Goal: Transaction & Acquisition: Purchase product/service

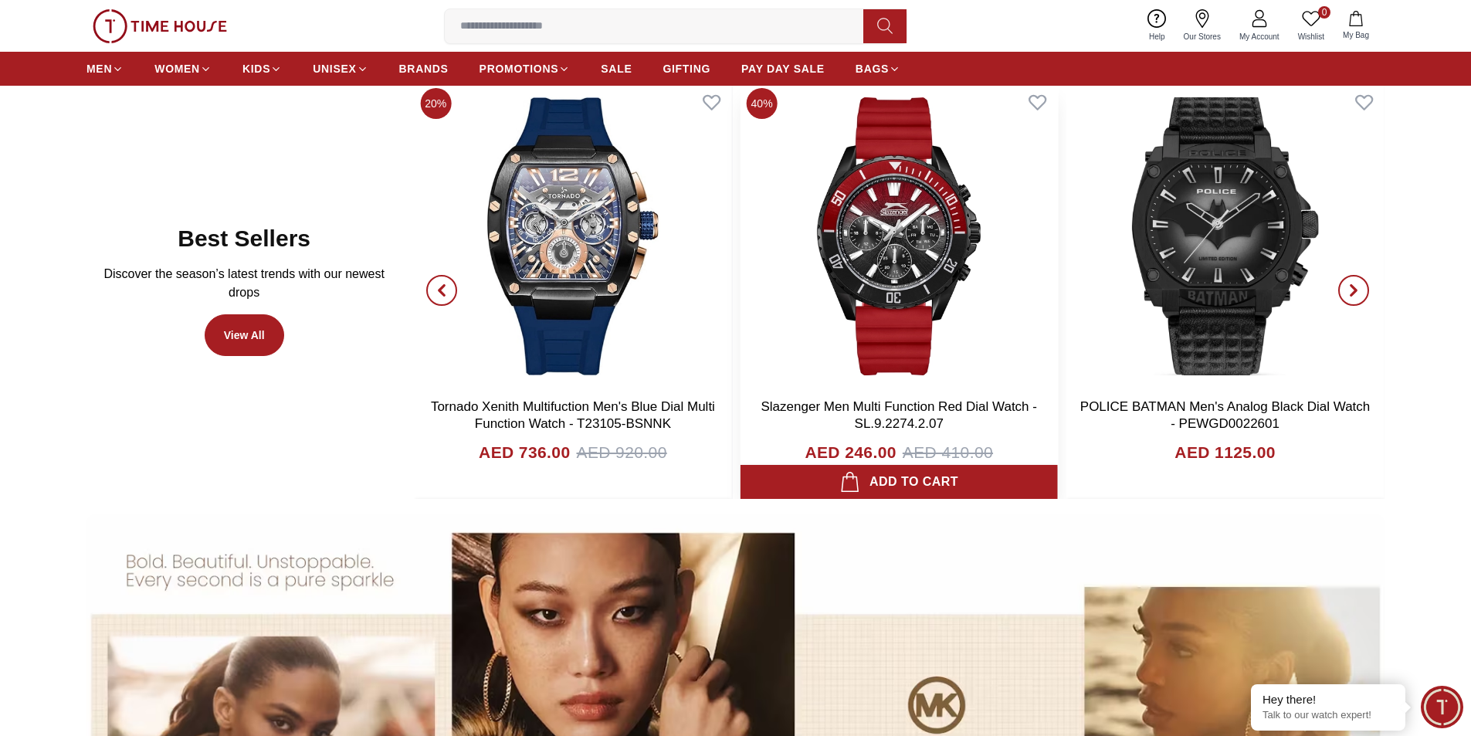
scroll to position [1081, 0]
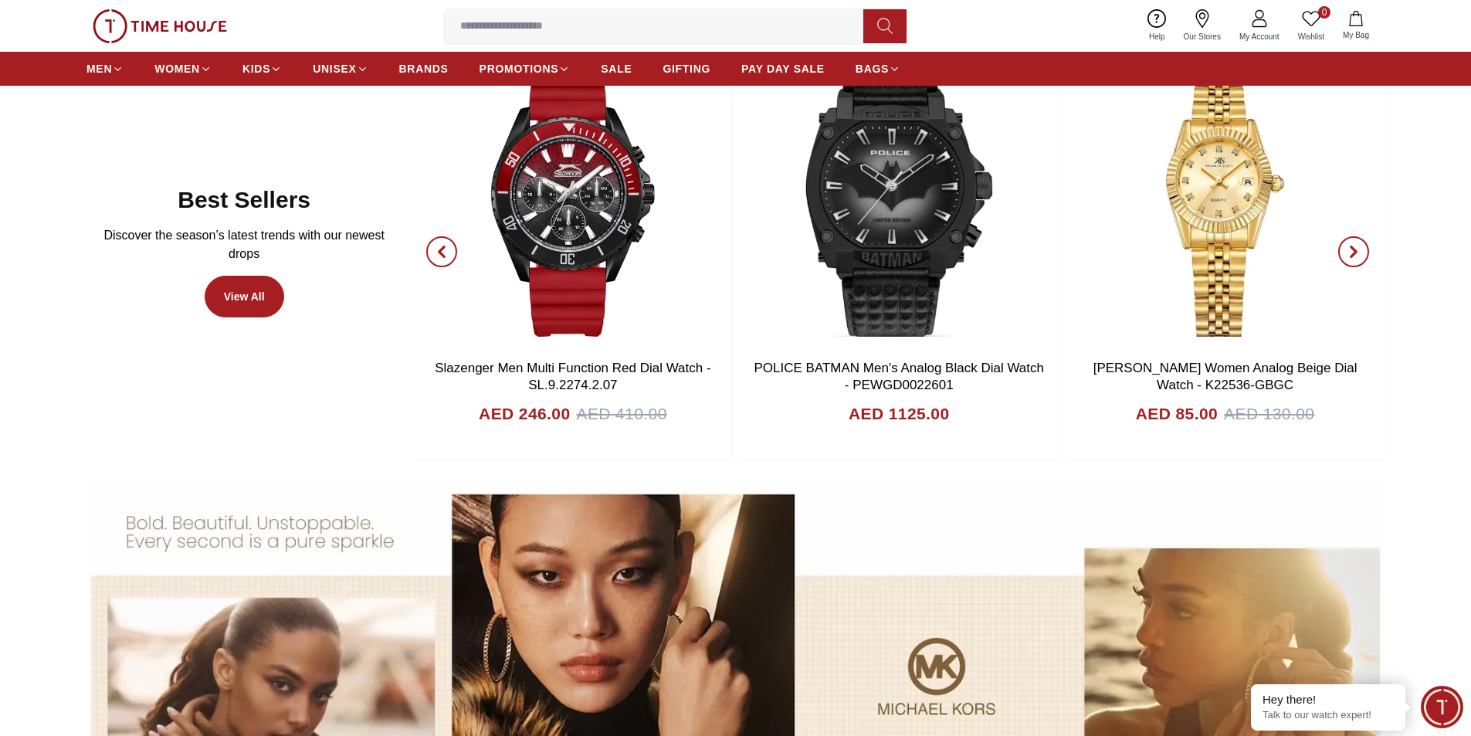
click at [447, 249] on icon "button" at bounding box center [441, 252] width 12 height 12
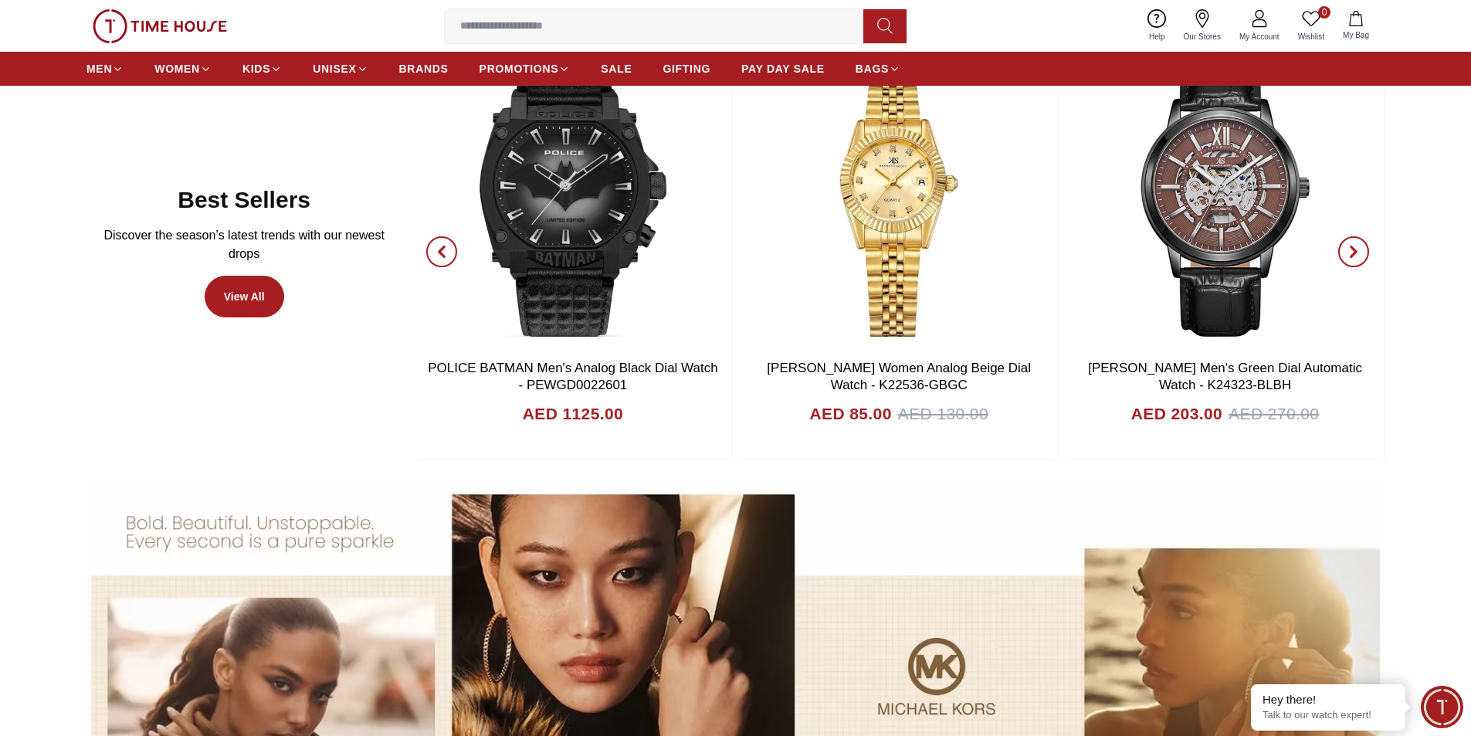
click at [439, 252] on icon "button" at bounding box center [441, 251] width 5 height 10
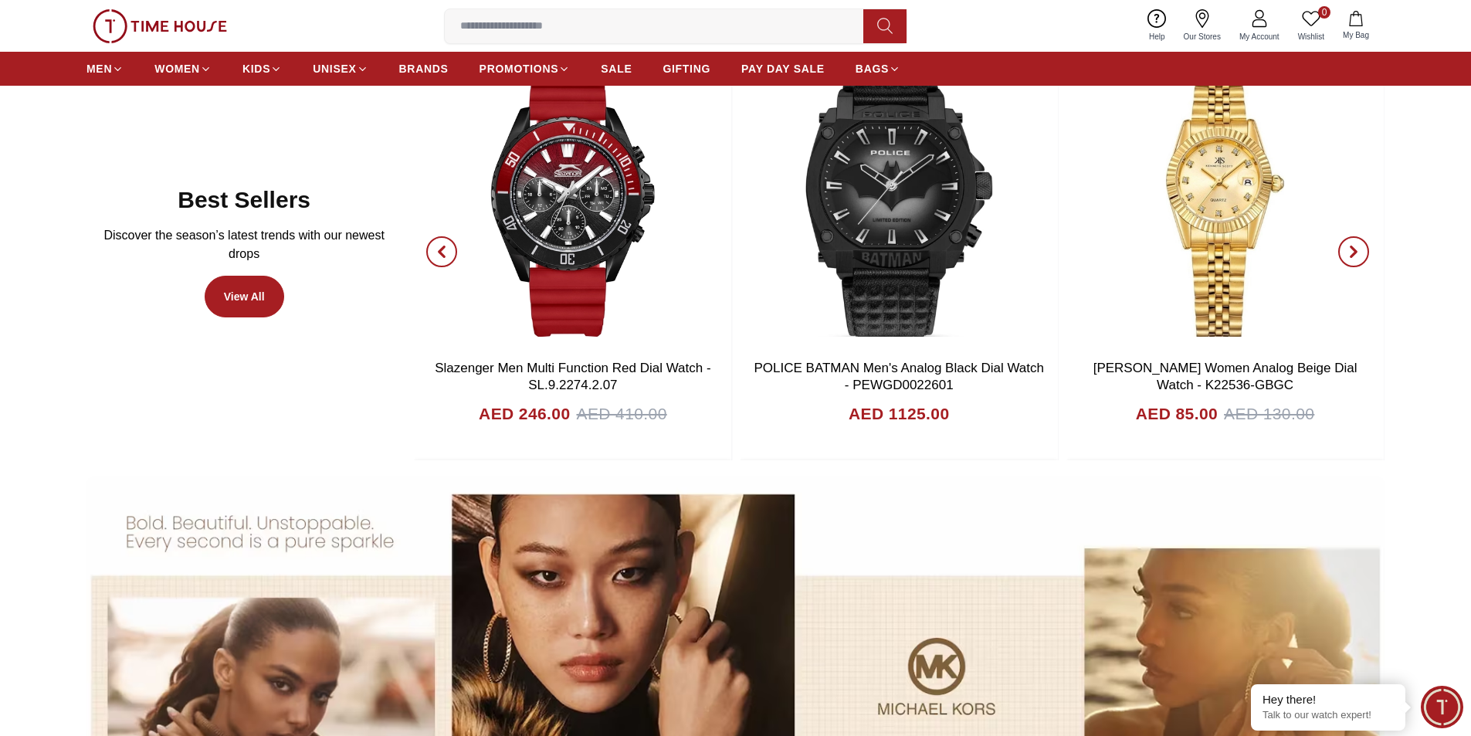
click at [442, 259] on span "button" at bounding box center [441, 251] width 31 height 31
click at [1352, 252] on icon "button" at bounding box center [1353, 252] width 12 height 12
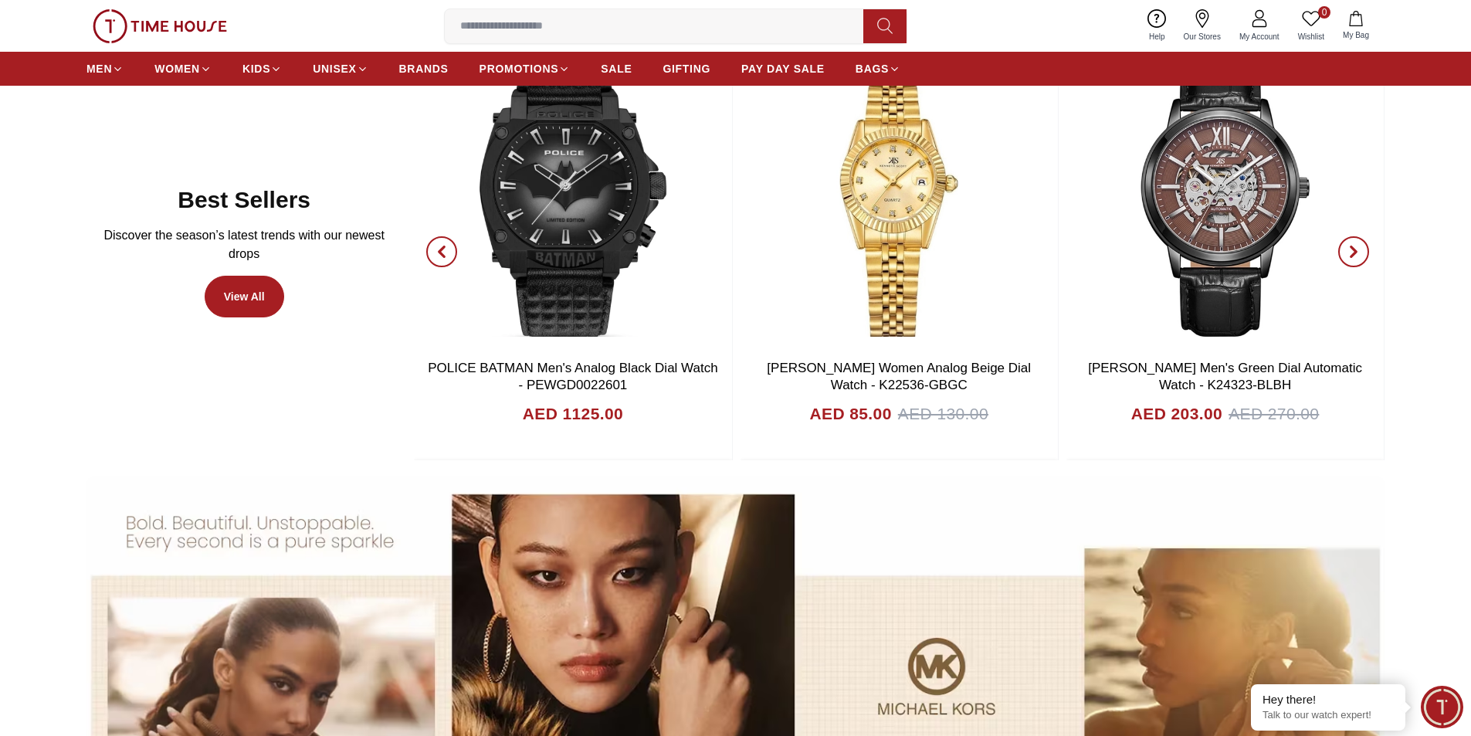
click at [1352, 252] on icon "button" at bounding box center [1353, 252] width 12 height 12
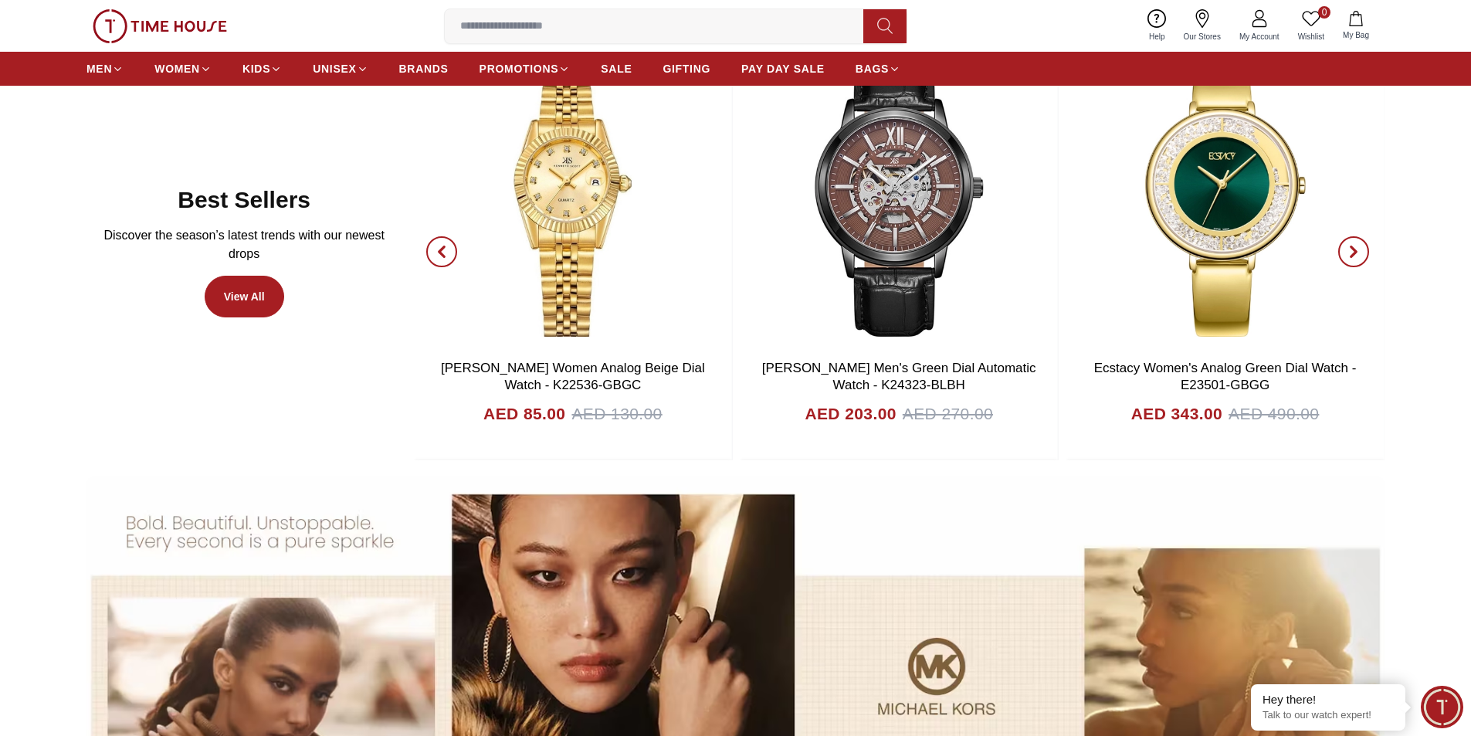
click at [1352, 252] on icon "button" at bounding box center [1353, 252] width 12 height 12
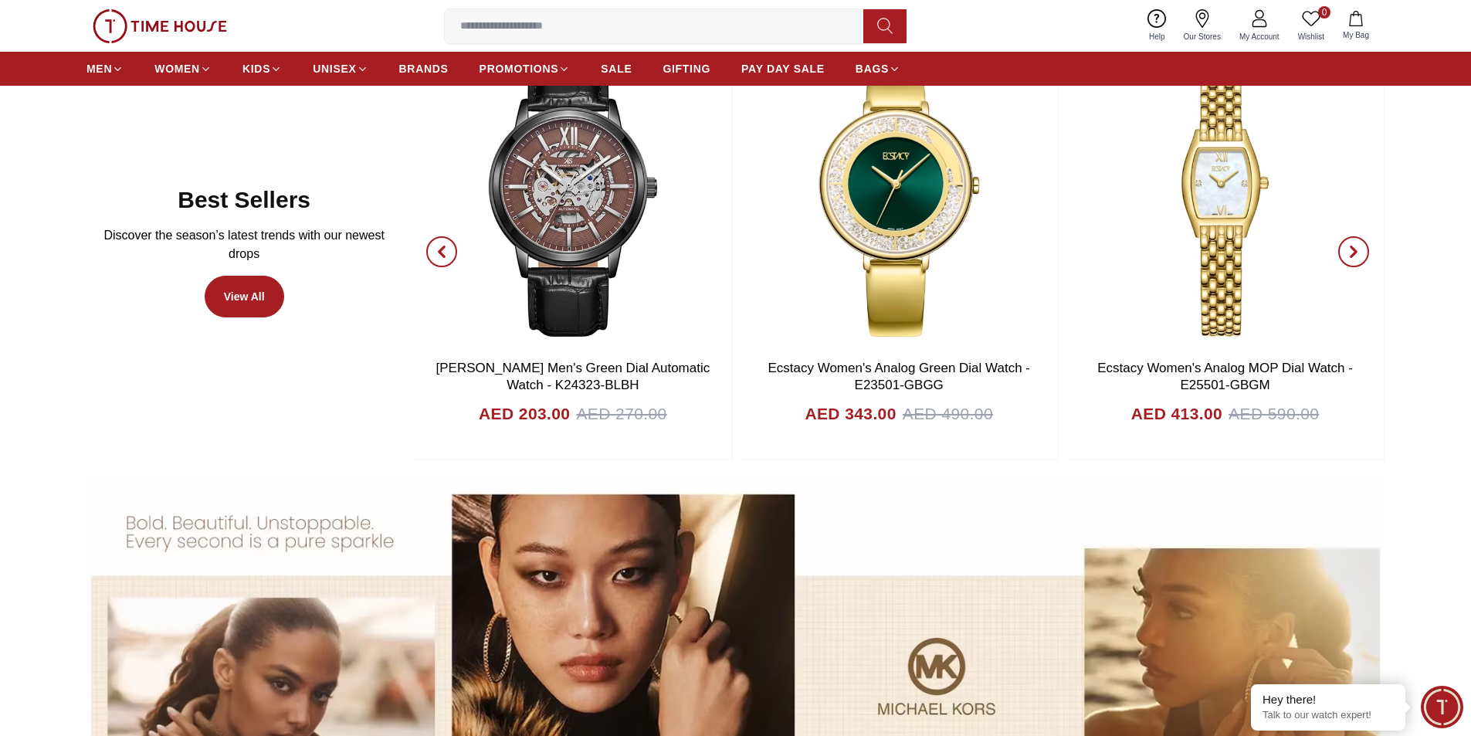
click at [443, 263] on span "button" at bounding box center [441, 251] width 31 height 31
click at [1367, 246] on span "button" at bounding box center [1353, 251] width 31 height 31
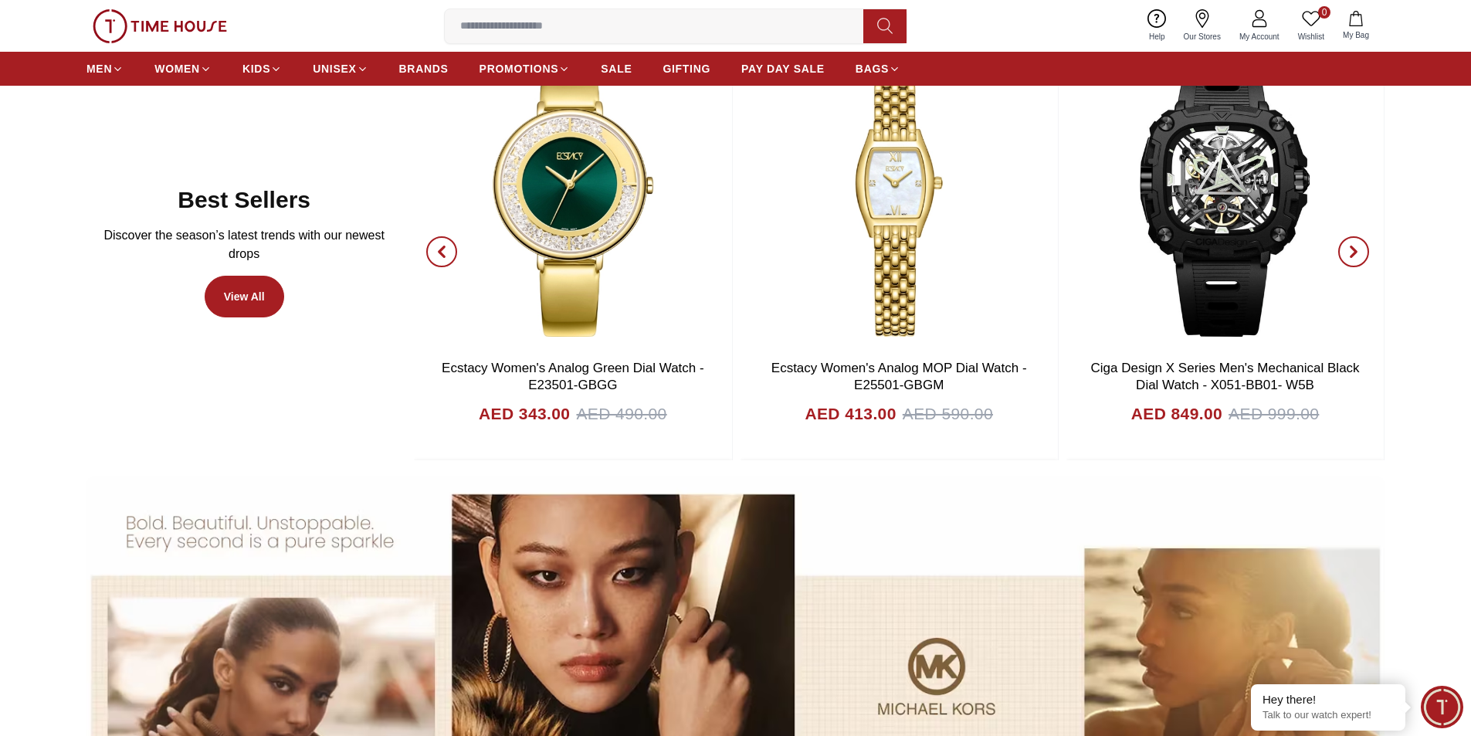
click at [1364, 245] on span "button" at bounding box center [1353, 251] width 31 height 31
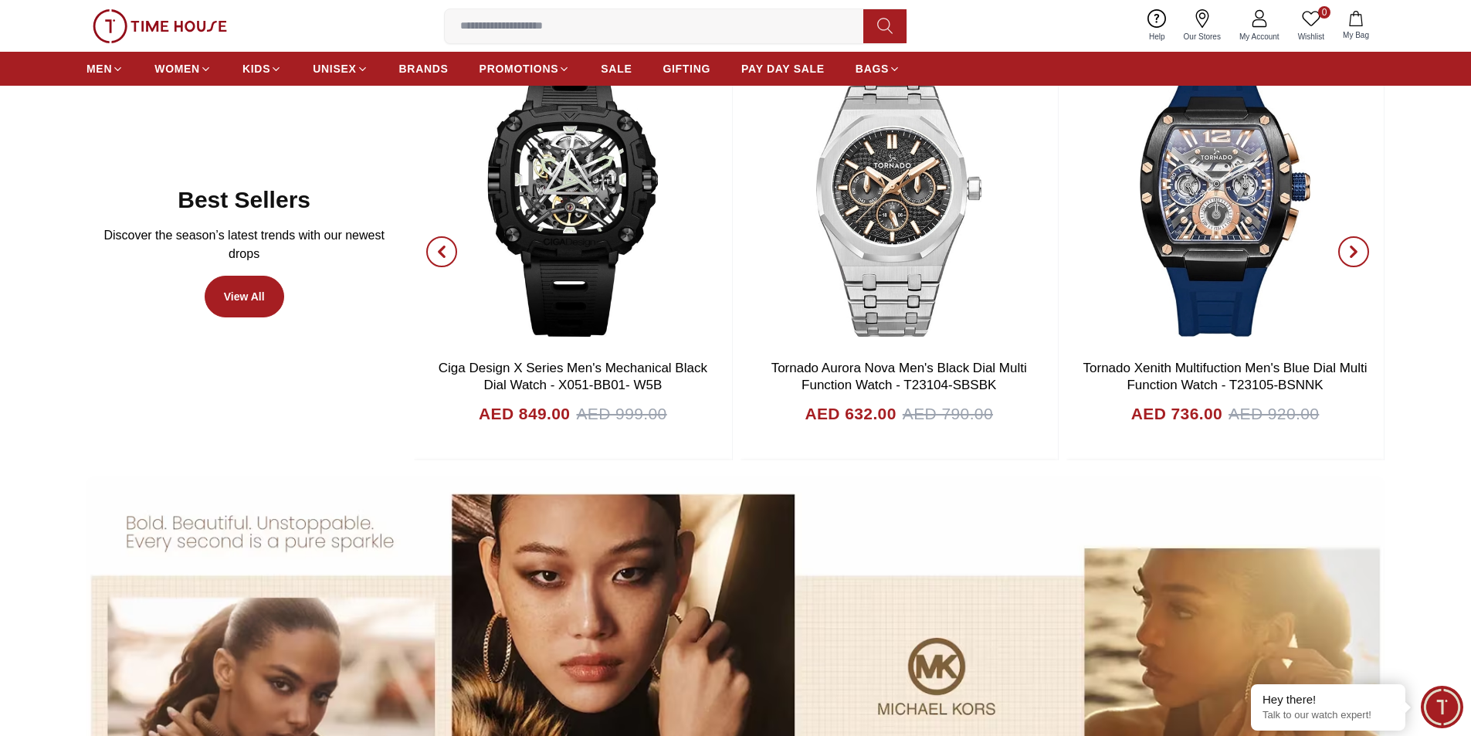
click at [1351, 237] on span "button" at bounding box center [1353, 251] width 31 height 31
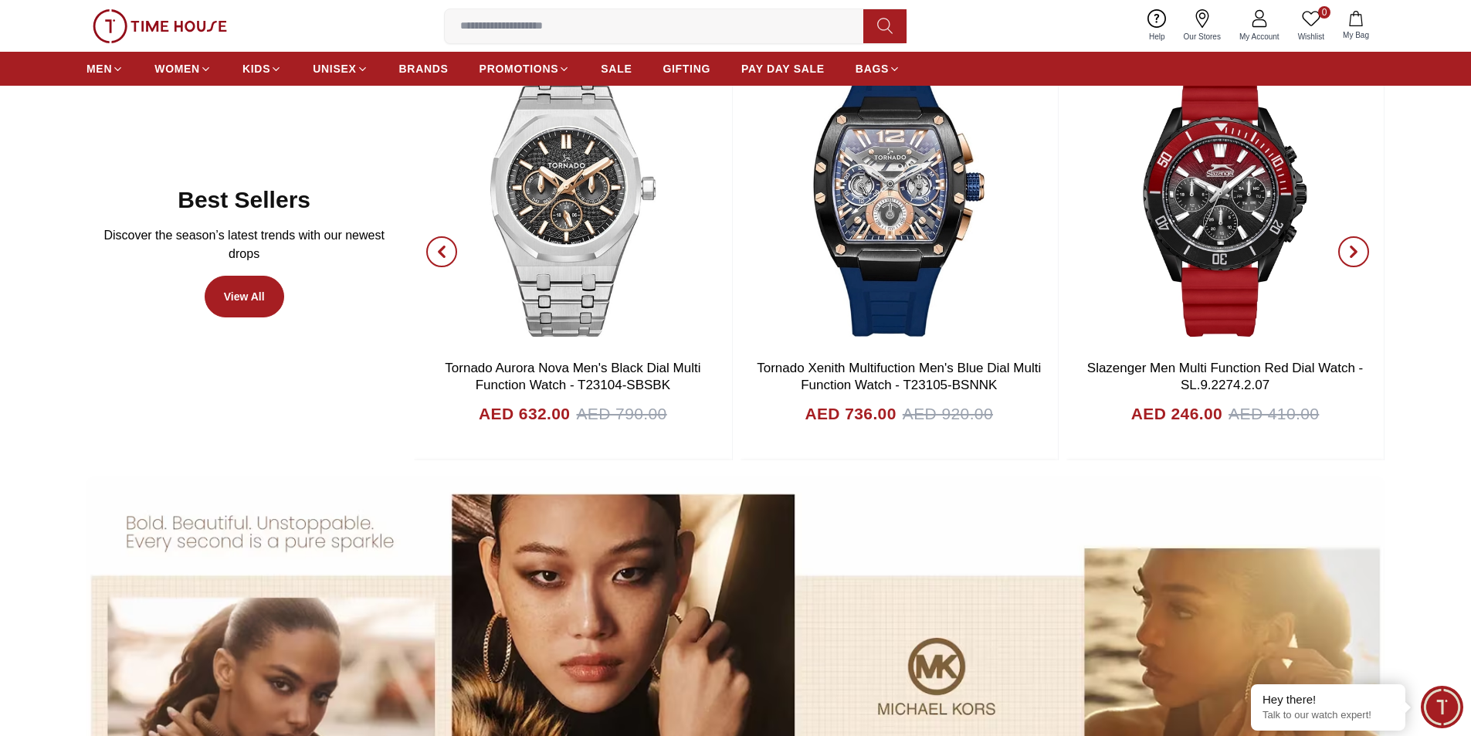
click at [1353, 246] on icon "button" at bounding box center [1353, 252] width 12 height 12
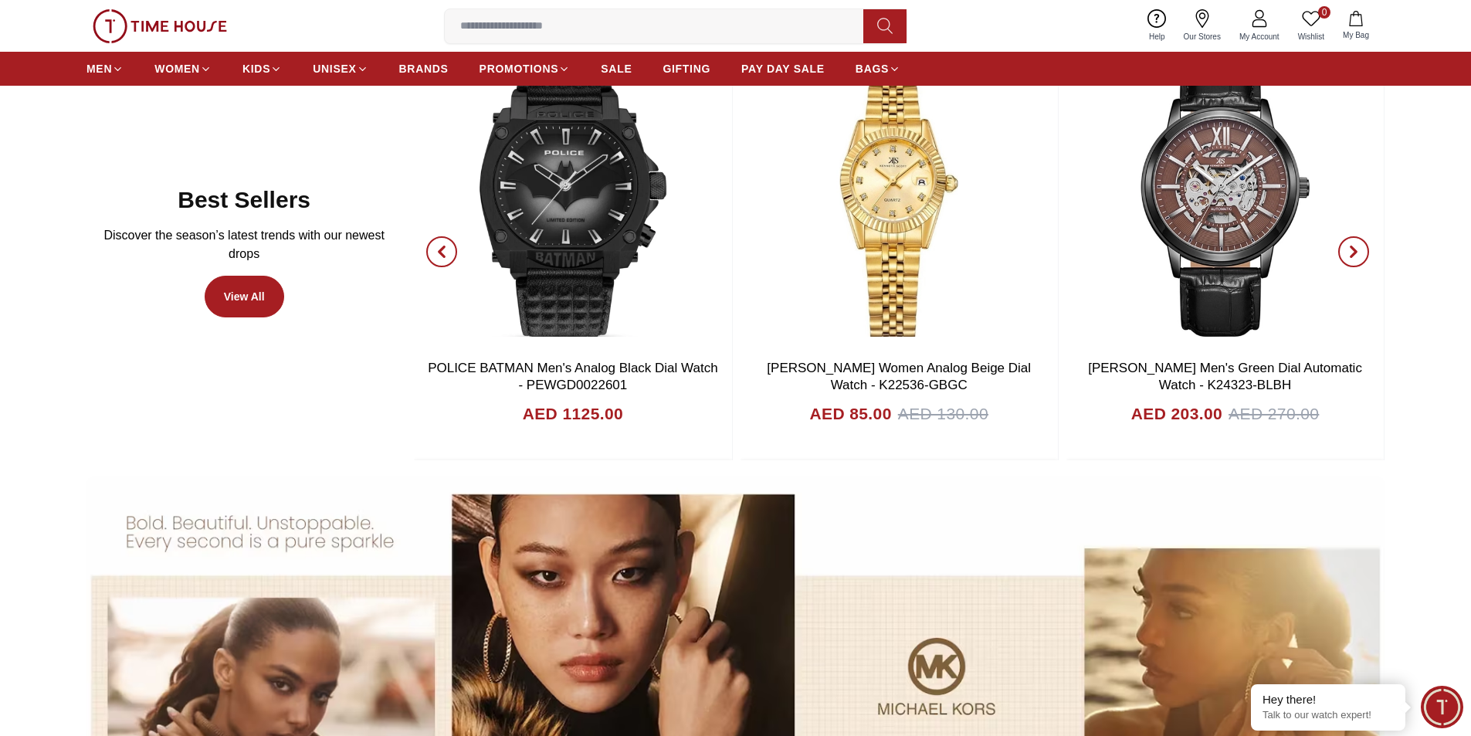
click at [1353, 246] on icon "button" at bounding box center [1353, 252] width 12 height 12
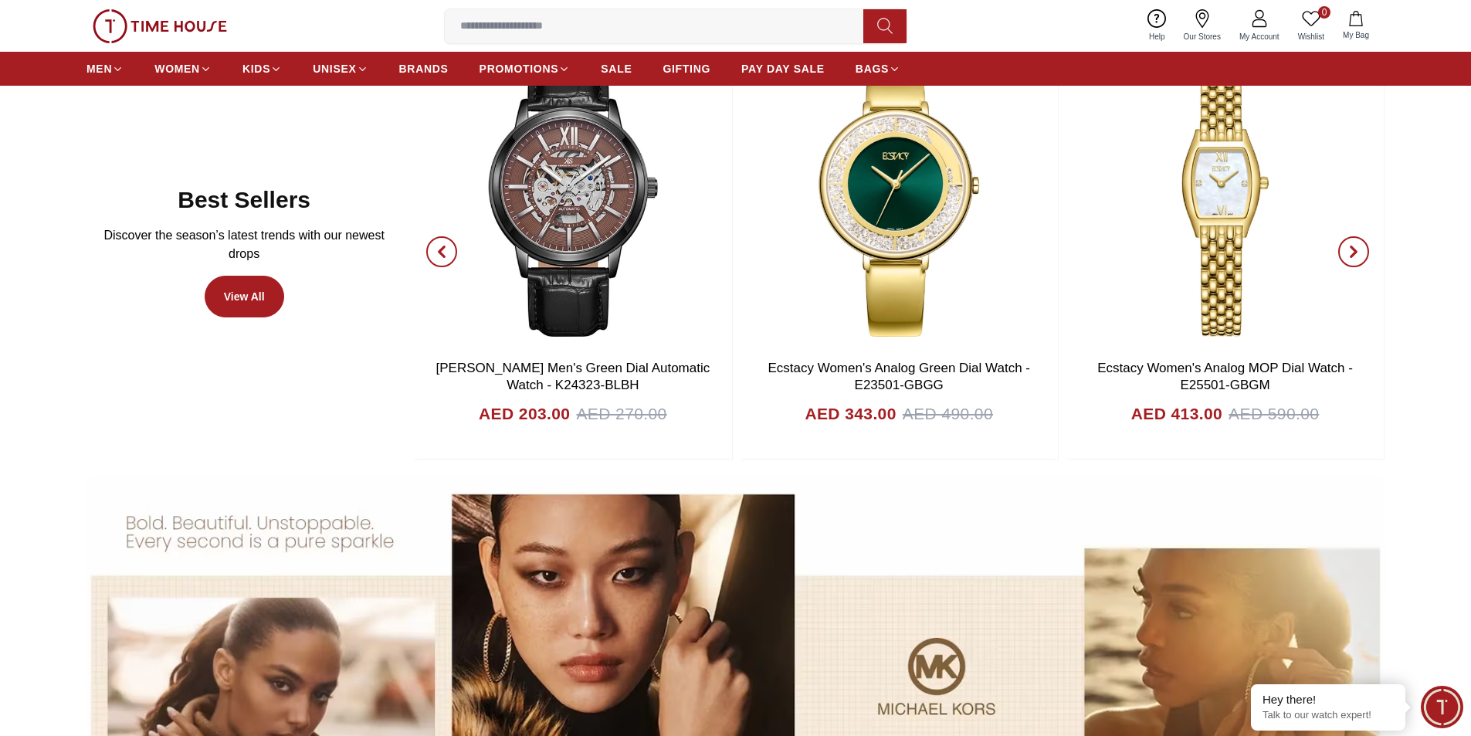
click at [451, 240] on span "button" at bounding box center [441, 251] width 31 height 31
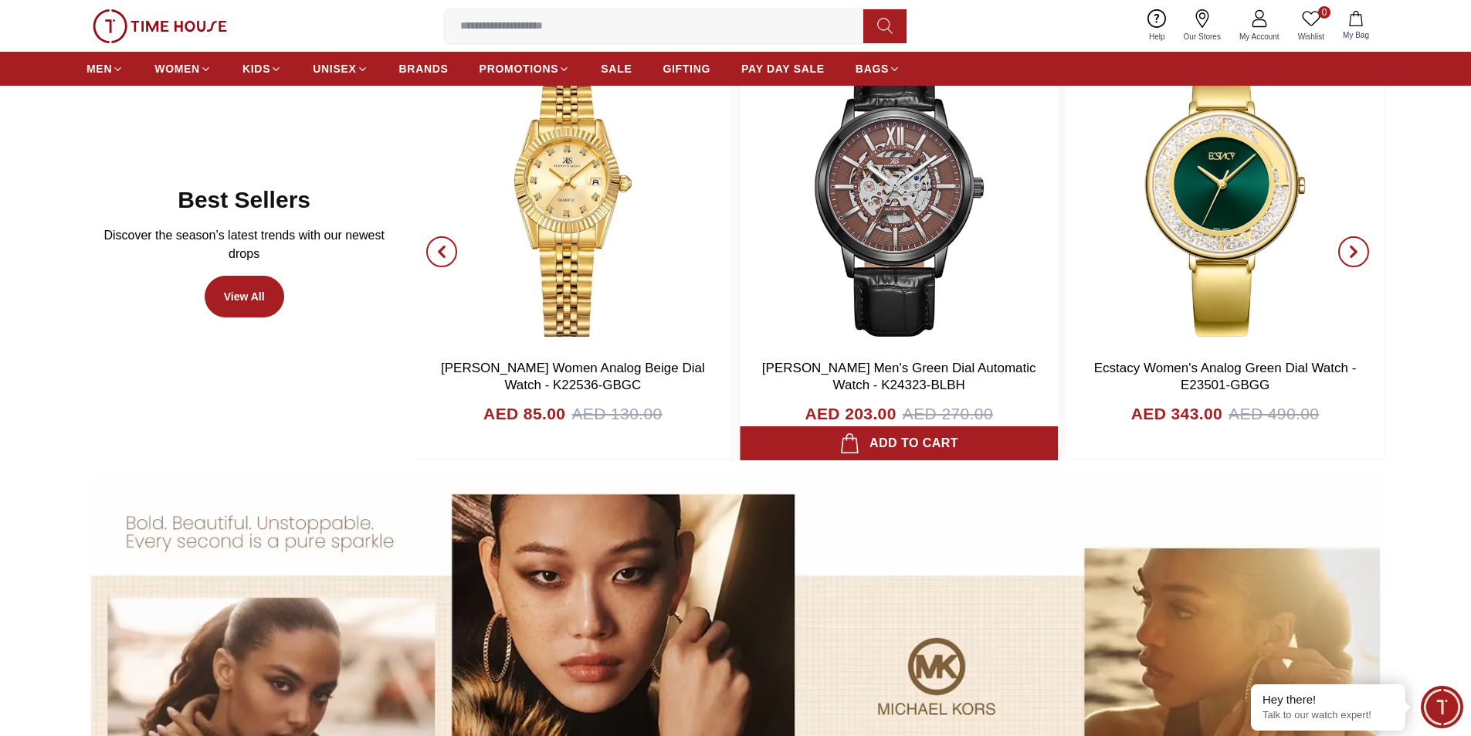
click at [755, 209] on img at bounding box center [898, 197] width 317 height 309
click at [930, 197] on img at bounding box center [898, 197] width 317 height 309
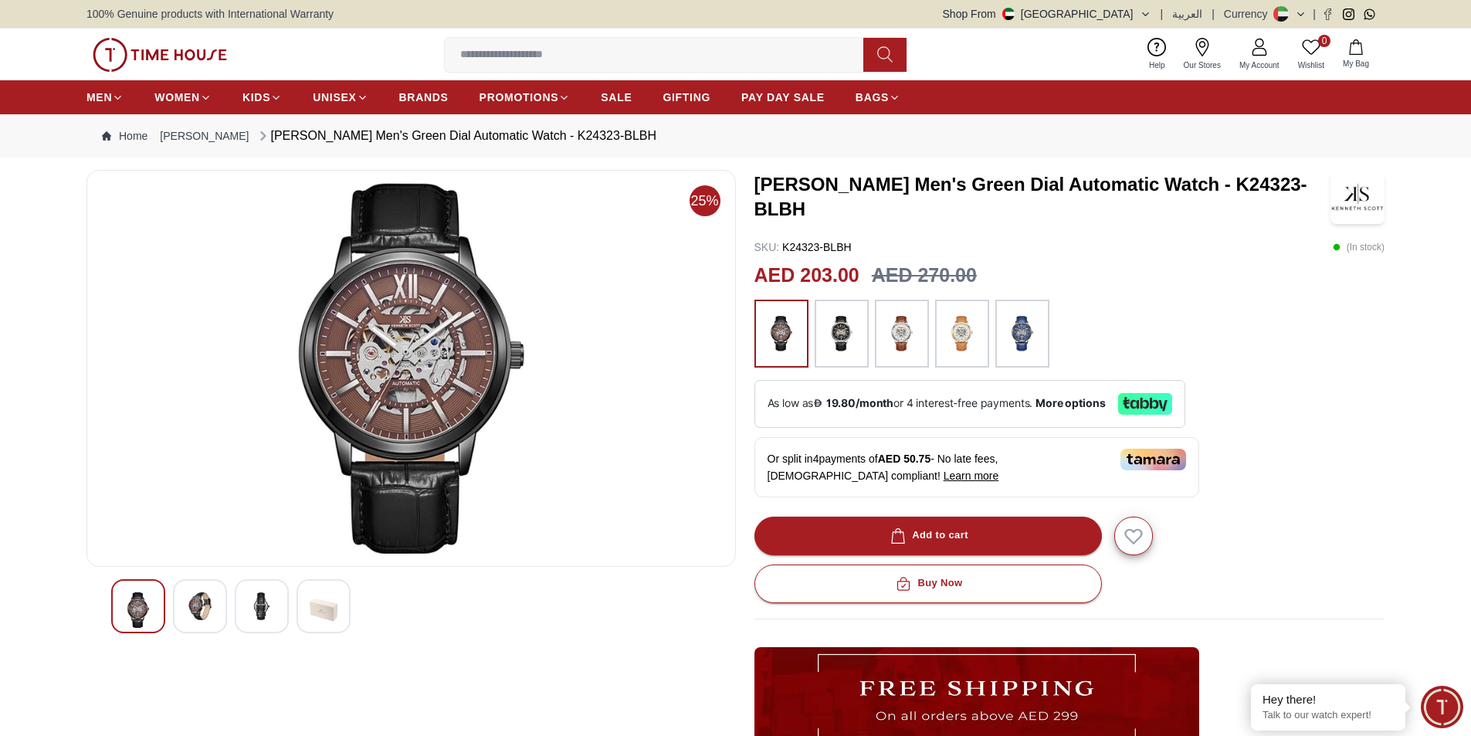
click at [420, 357] on img at bounding box center [411, 368] width 623 height 371
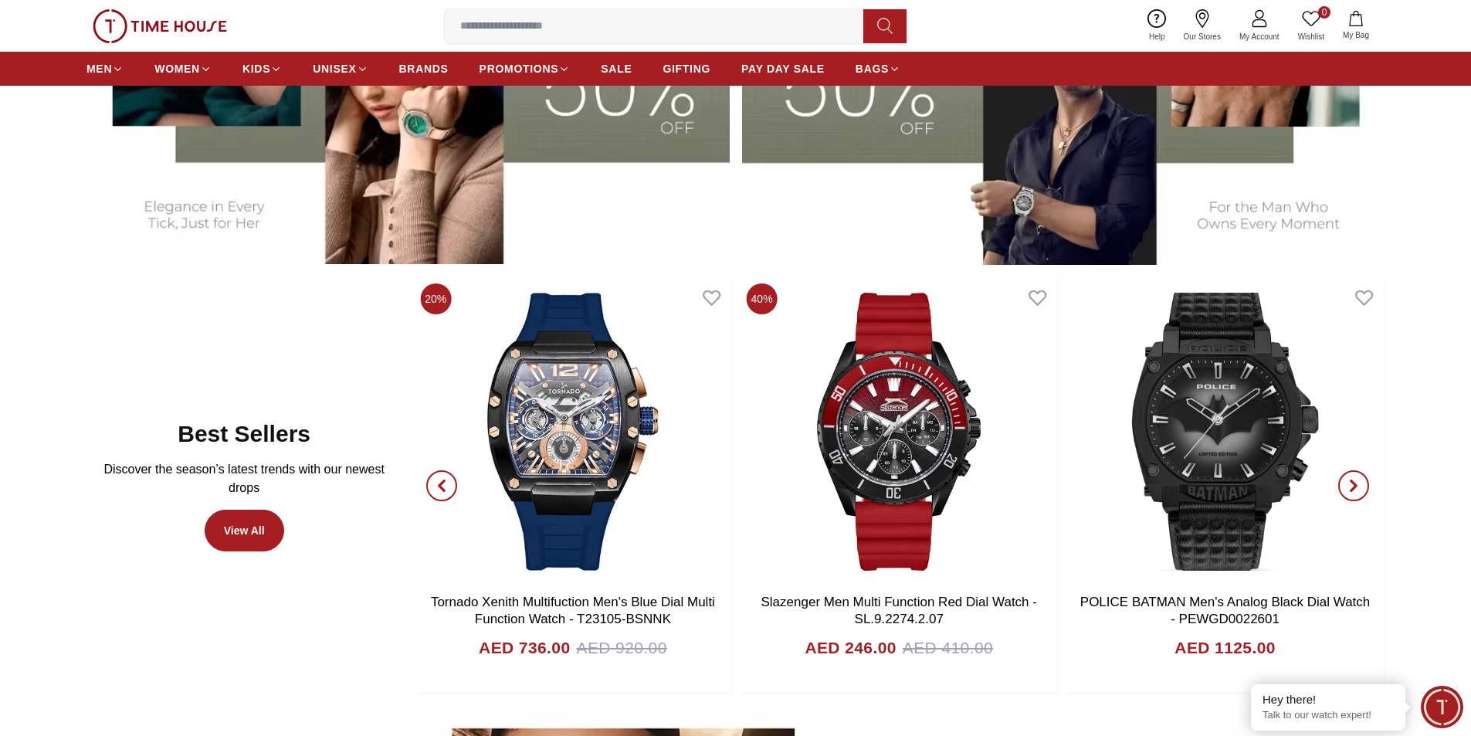
scroll to position [849, 0]
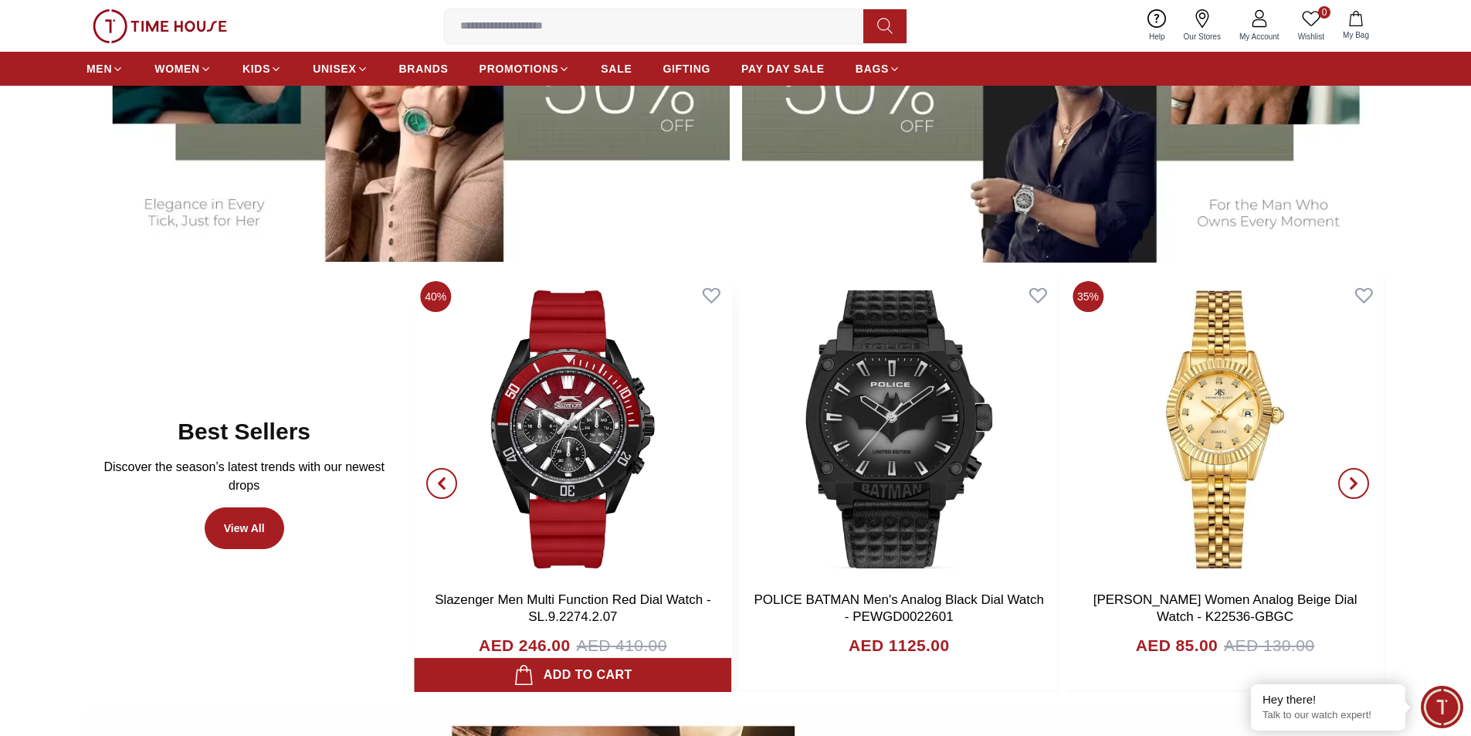
click at [733, 392] on div "20% Tornado Aurora Nova Men's Black Dial Multi Function Watch - T23104-SBSBK AE…" at bounding box center [247, 484] width 971 height 418
click at [622, 341] on img at bounding box center [572, 429] width 317 height 309
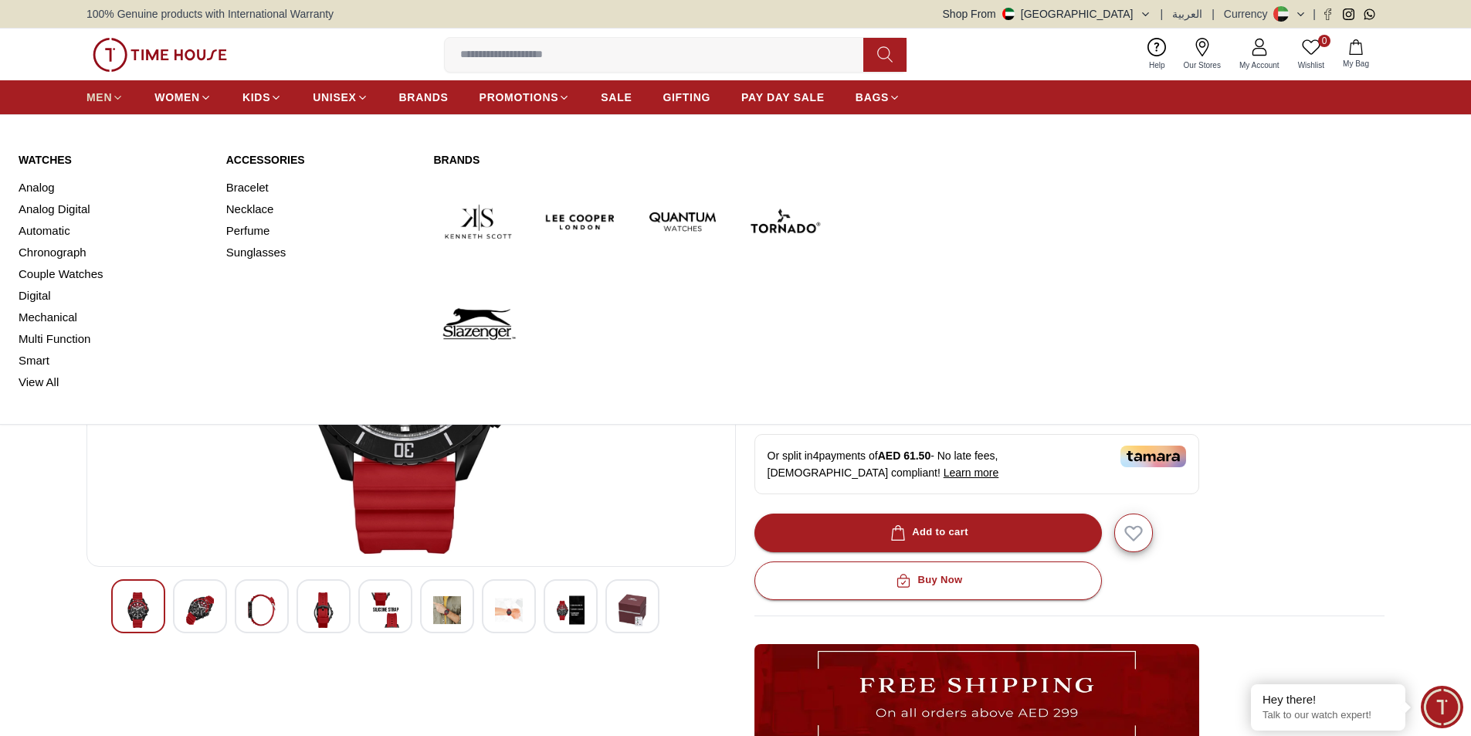
click at [95, 107] on link "MEN" at bounding box center [104, 97] width 37 height 28
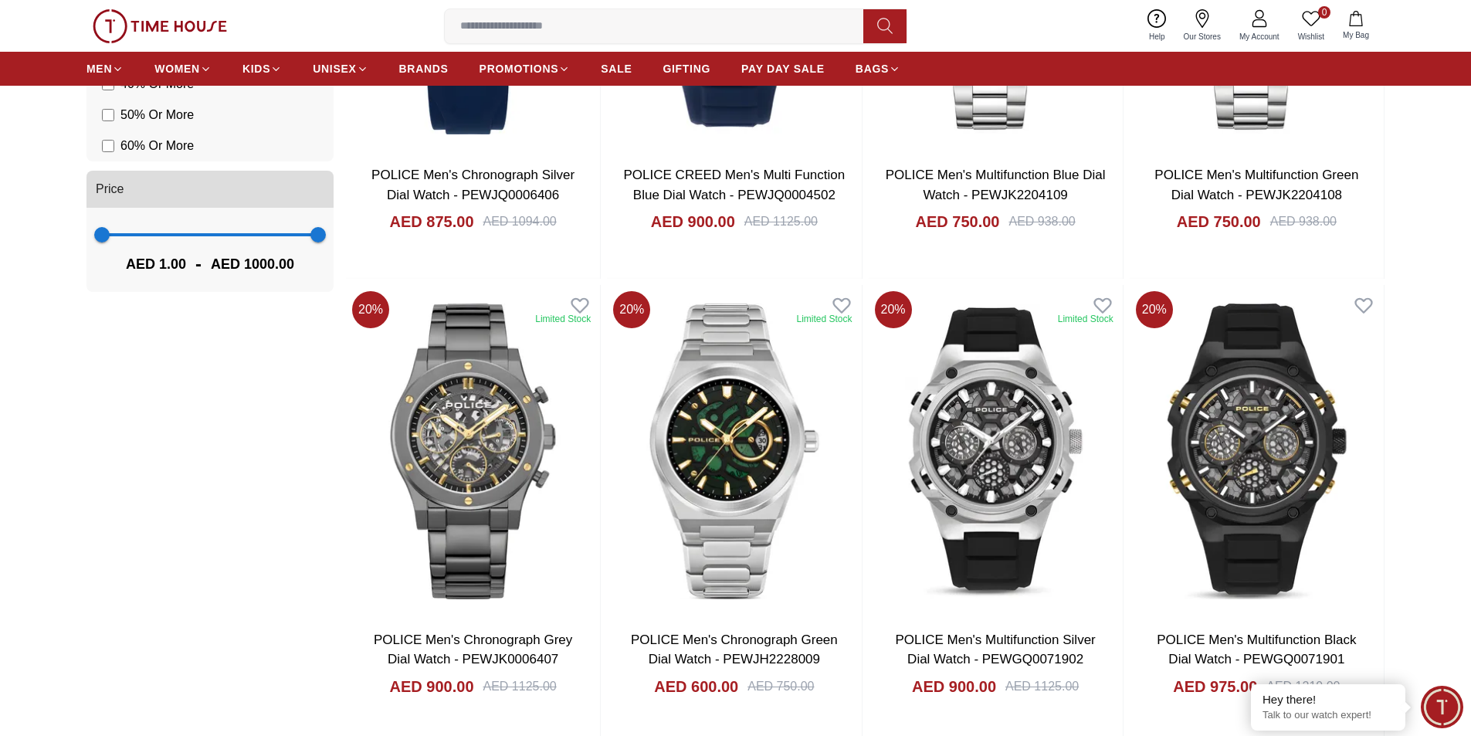
scroll to position [1390, 0]
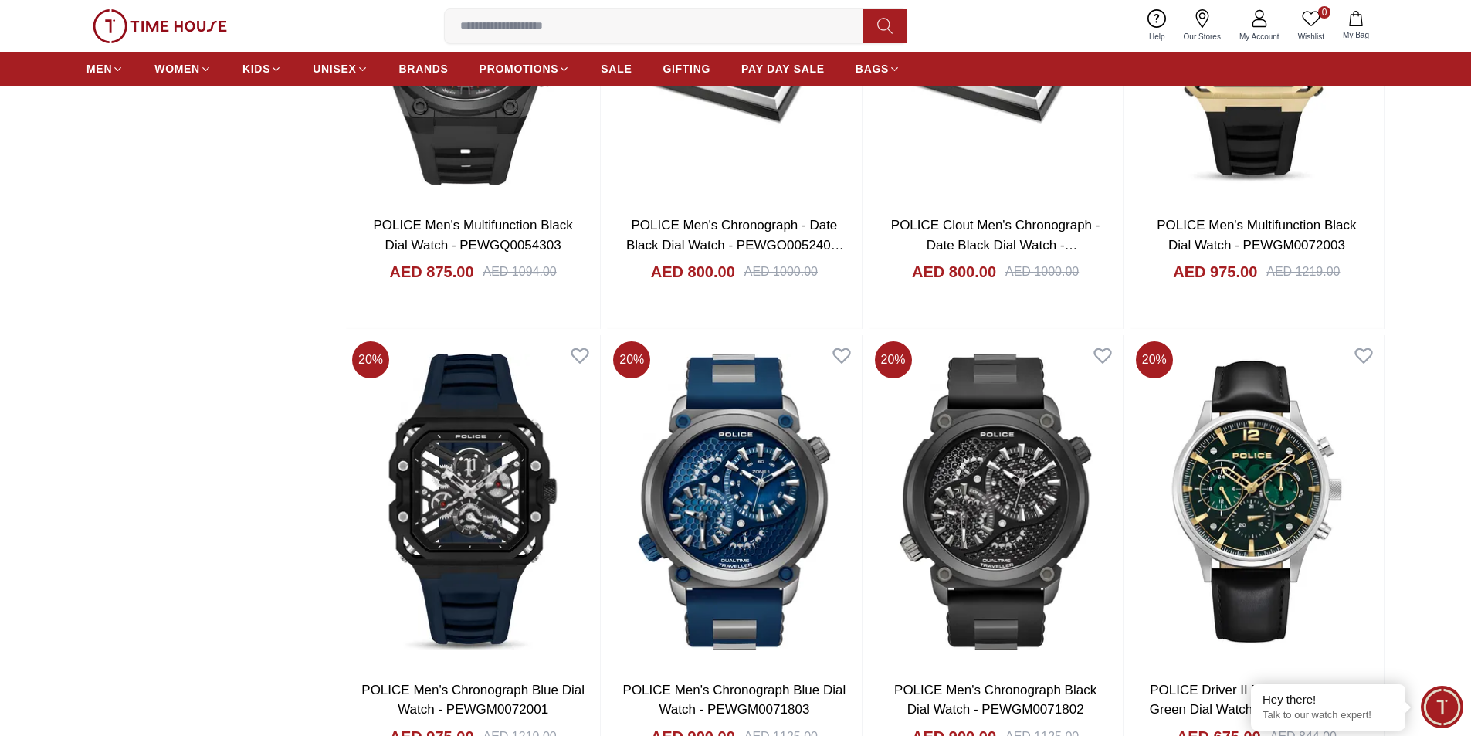
scroll to position [2394, 0]
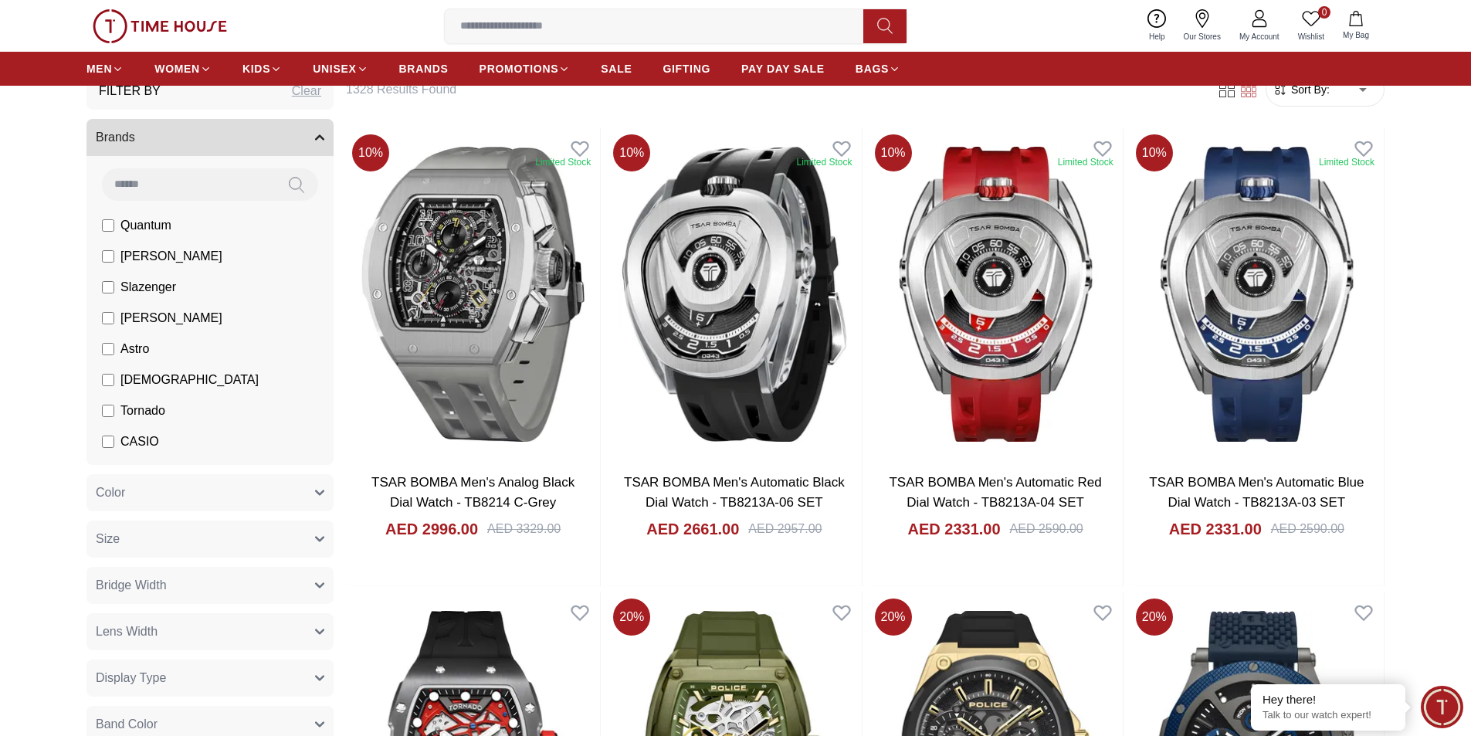
scroll to position [94, 0]
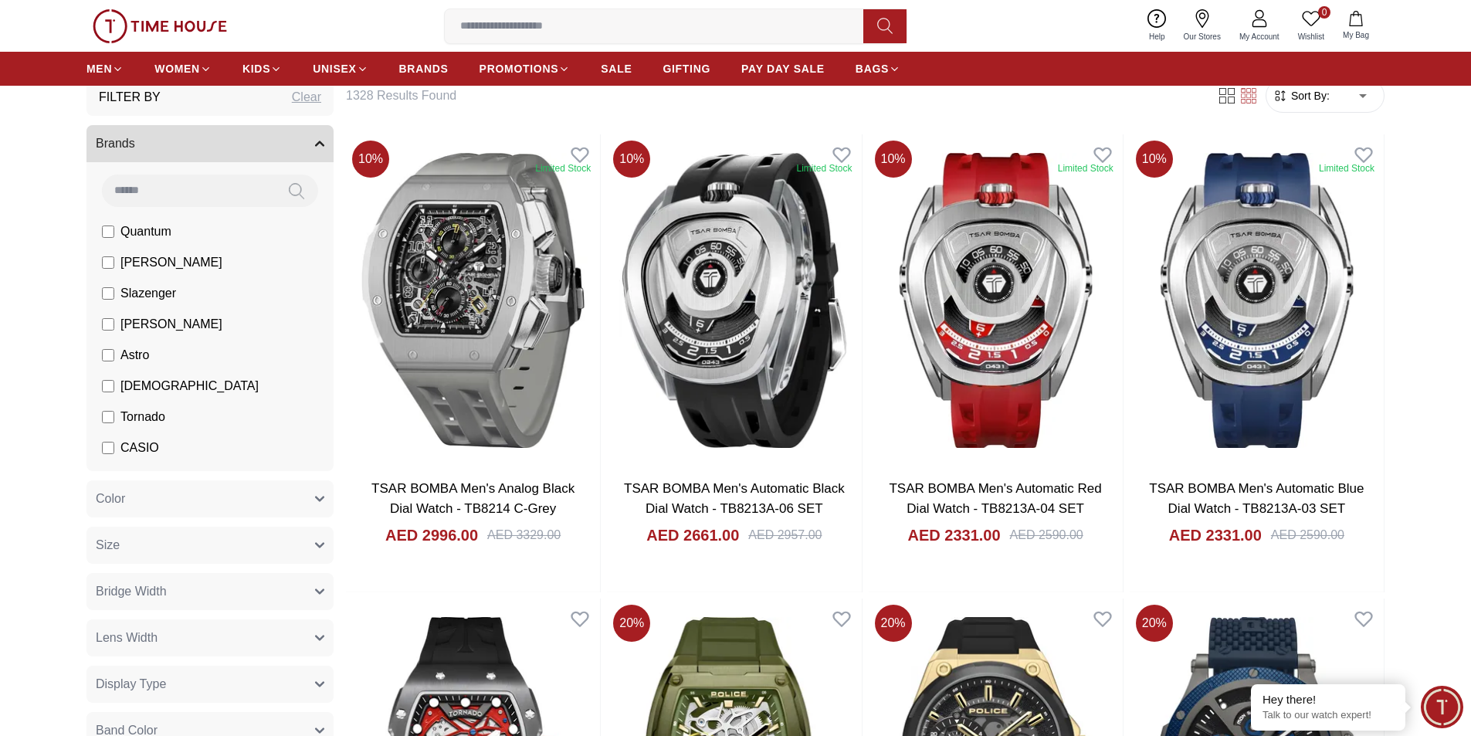
click at [145, 420] on span "Tornado" at bounding box center [142, 417] width 45 height 19
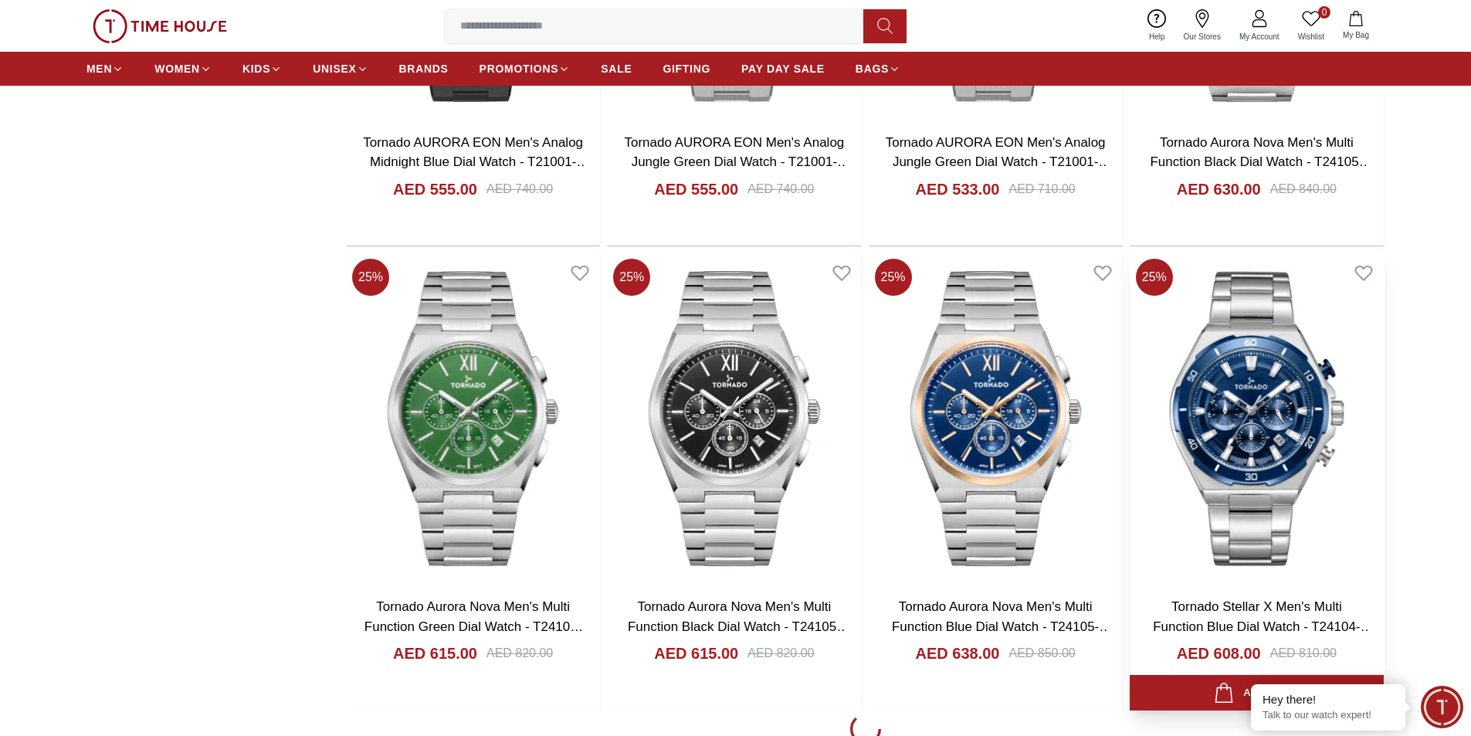
scroll to position [1870, 0]
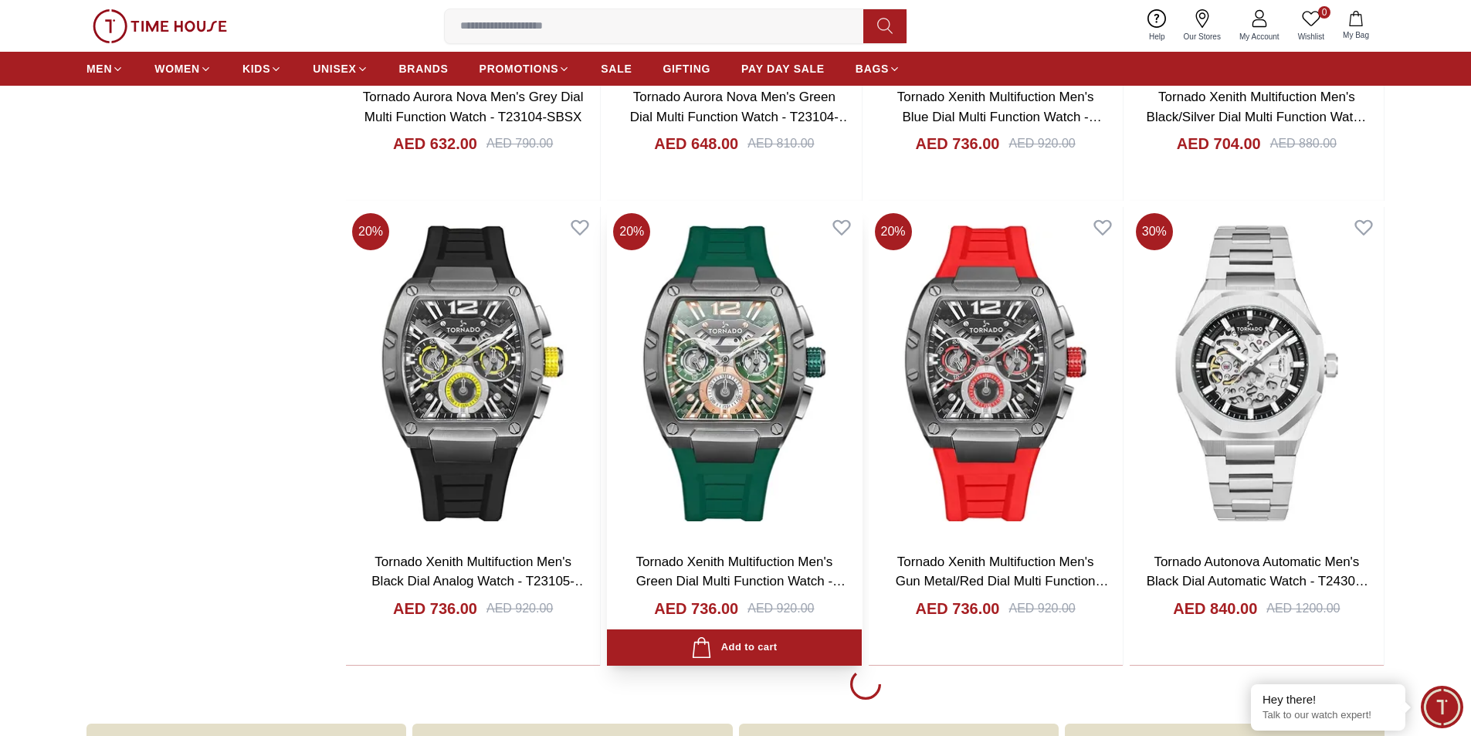
scroll to position [6580, 0]
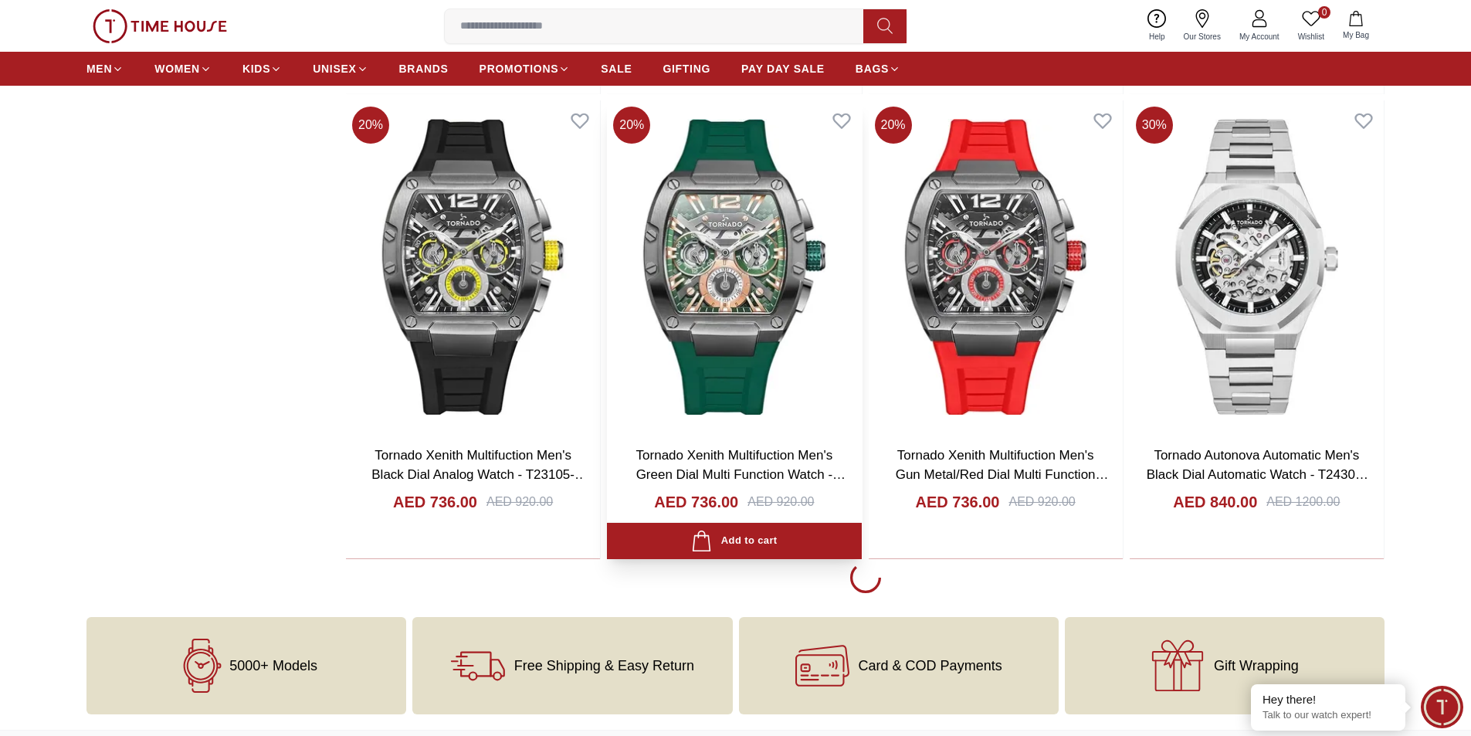
scroll to position [6657, 0]
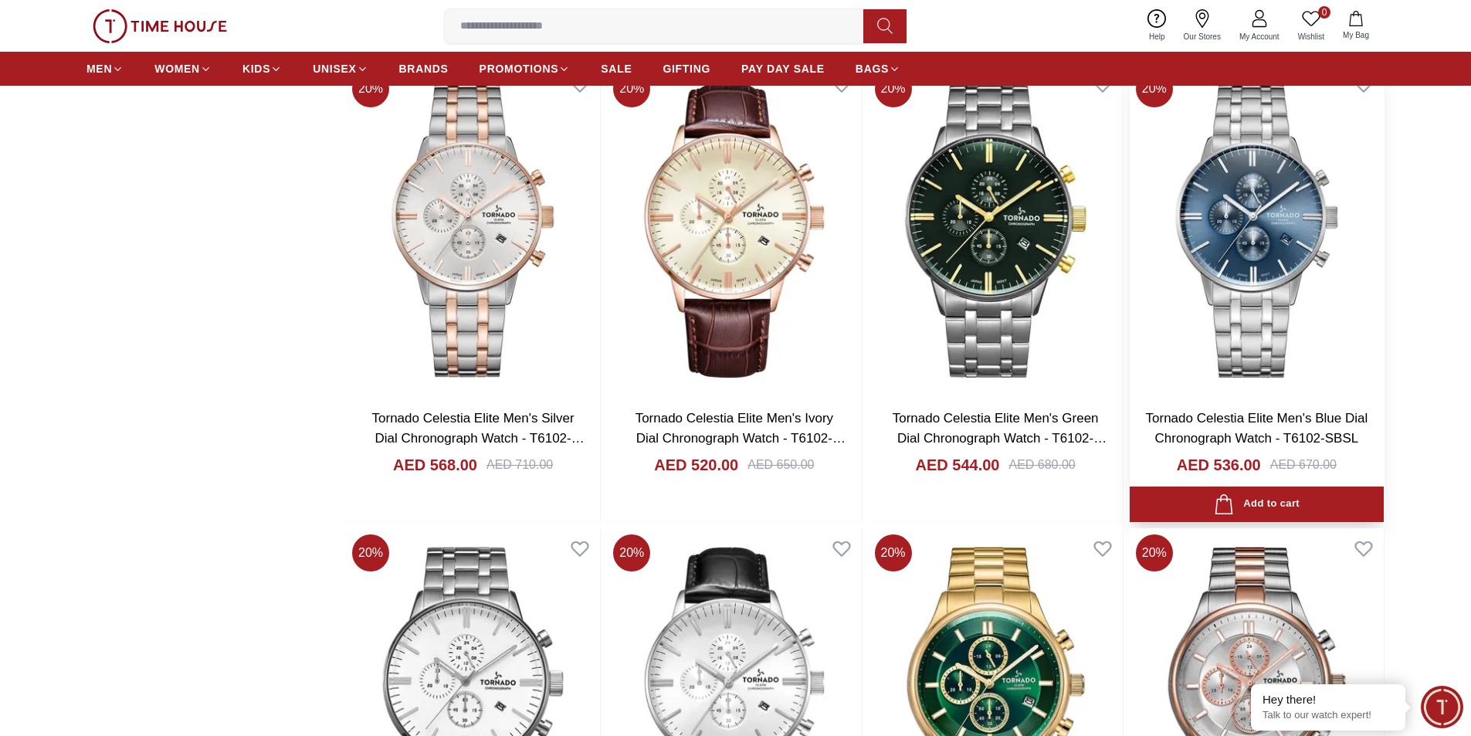
scroll to position [7970, 0]
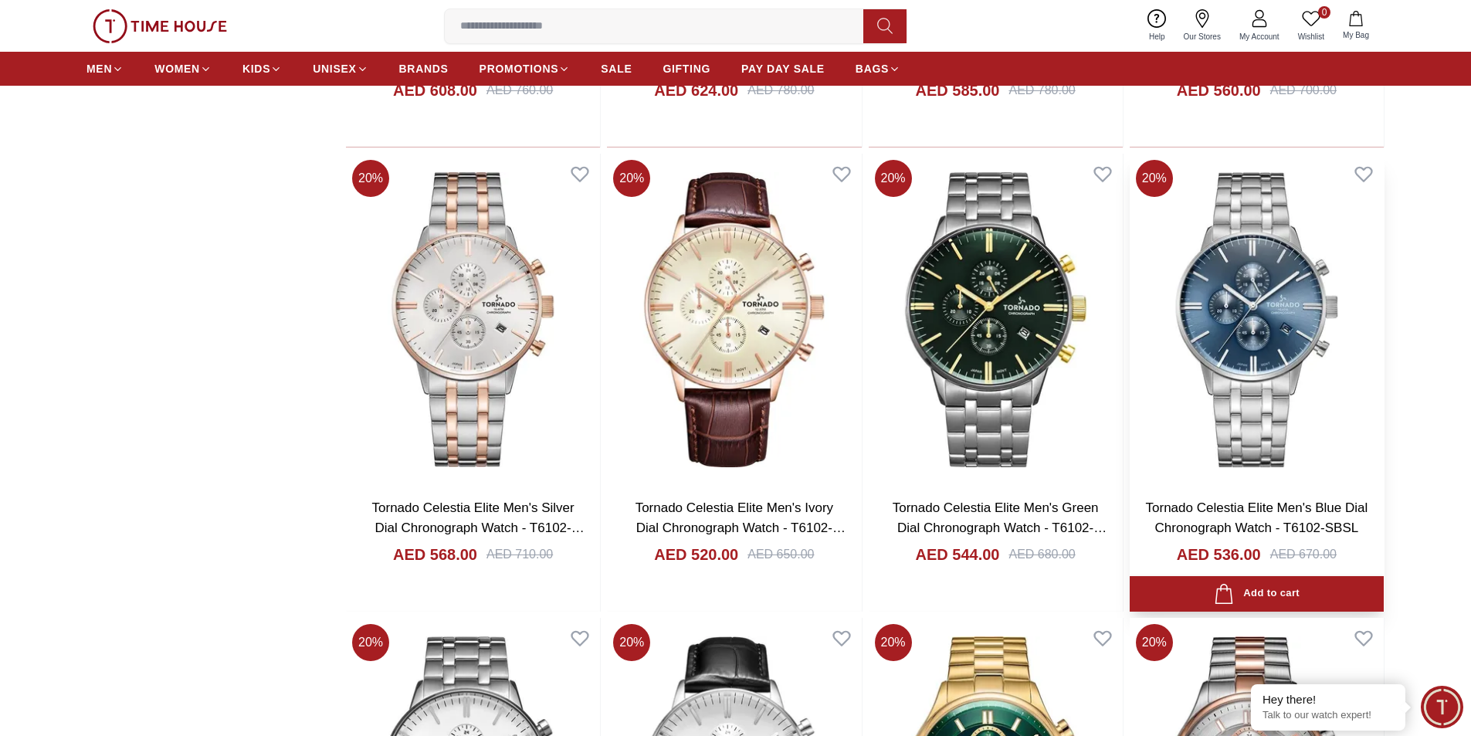
click at [1290, 363] on img at bounding box center [1257, 320] width 254 height 332
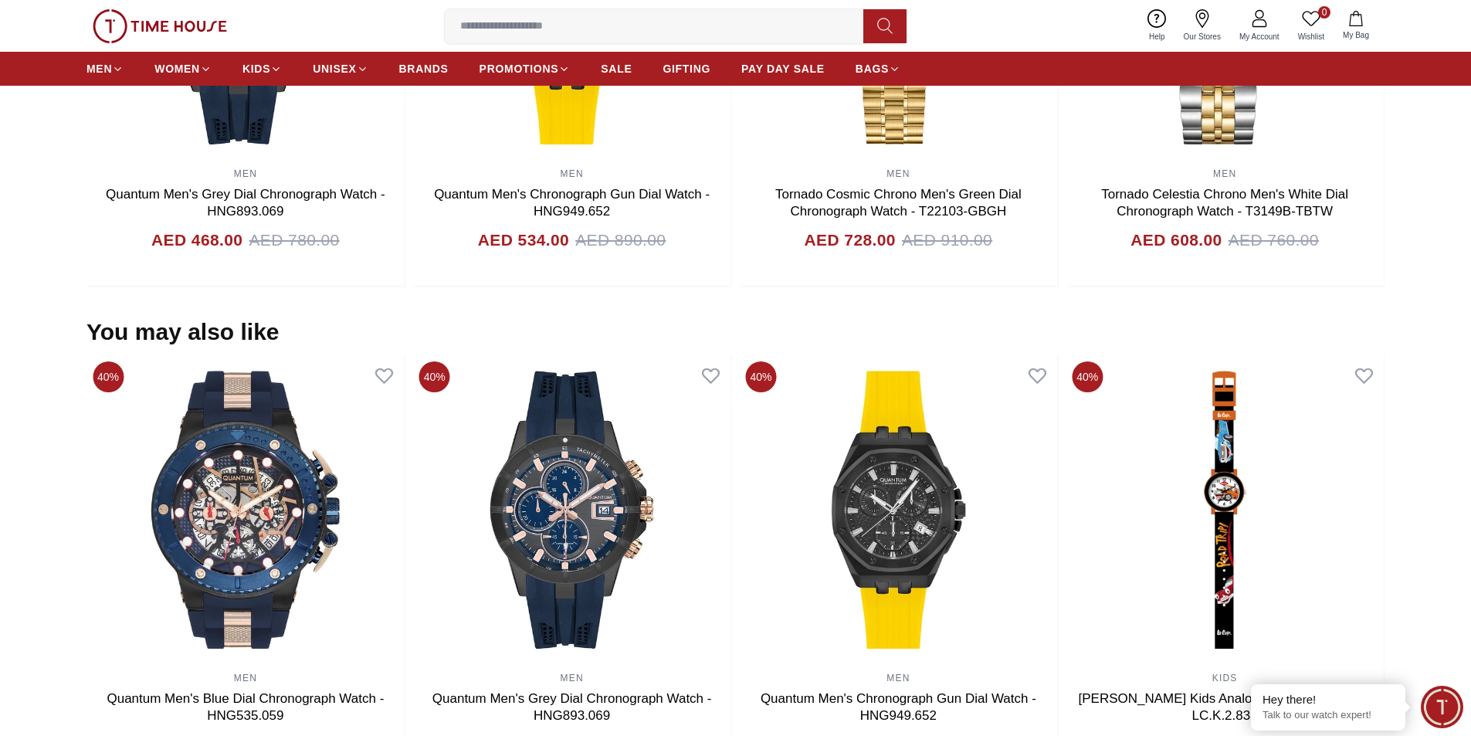
scroll to position [1235, 0]
